Goal: Task Accomplishment & Management: Manage account settings

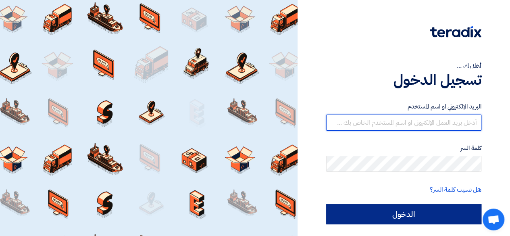
type input "[EMAIL_ADDRESS][PERSON_NAME][DOMAIN_NAME]"
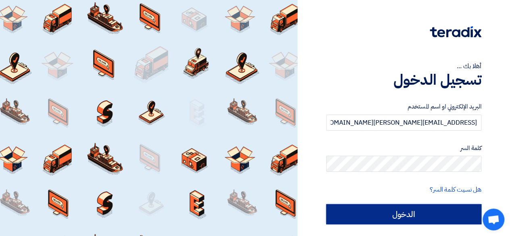
click at [404, 209] on input "الدخول" at bounding box center [403, 214] width 155 height 20
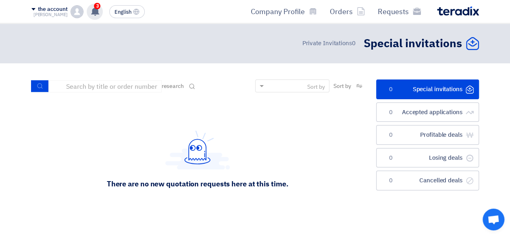
click at [92, 10] on use at bounding box center [95, 11] width 8 height 9
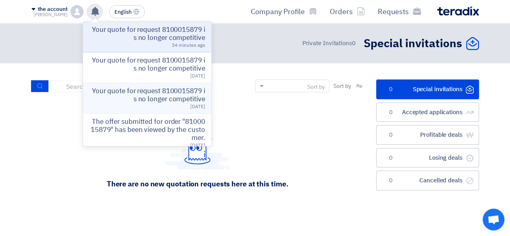
scroll to position [114, 0]
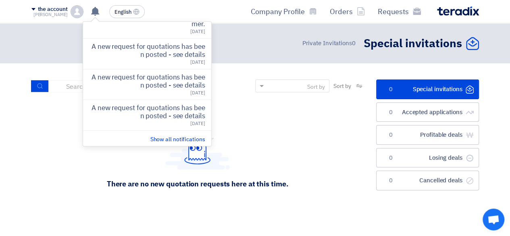
click at [324, 109] on div "There are no new quotation requests here at this time." at bounding box center [197, 159] width 333 height 121
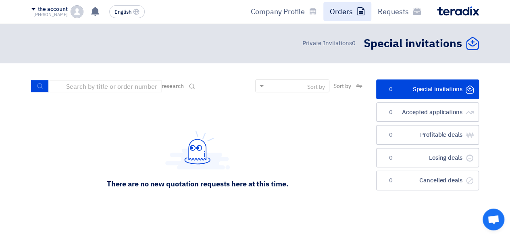
click at [347, 5] on link "Orders" at bounding box center [348, 11] width 48 height 19
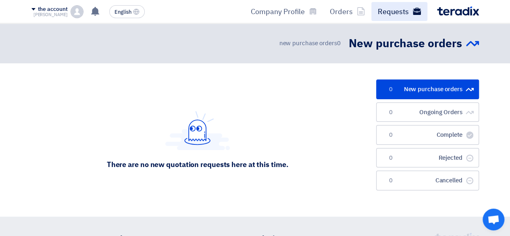
click at [408, 20] on link "Requests" at bounding box center [400, 11] width 56 height 19
